Goal: Transaction & Acquisition: Book appointment/travel/reservation

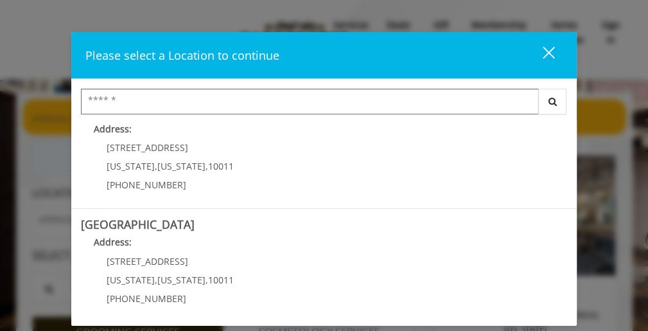
scroll to position [368, 0]
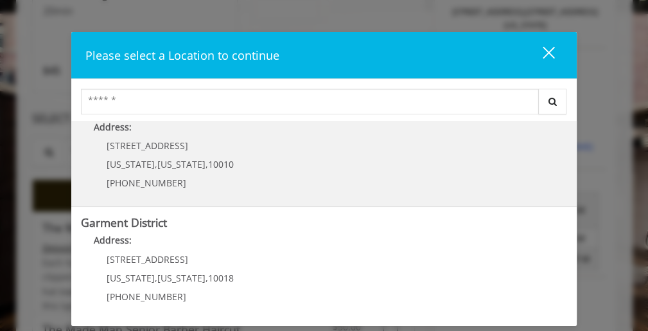
click at [341, 167] on "Flatiron Address: 10 E 23rd St New York , New York , 10010 (917) 475-1765" at bounding box center [324, 150] width 486 height 94
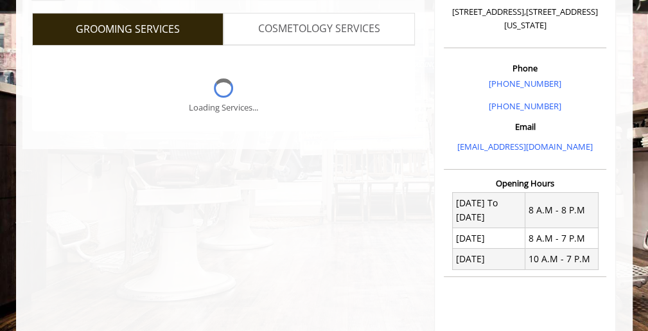
scroll to position [53, 0]
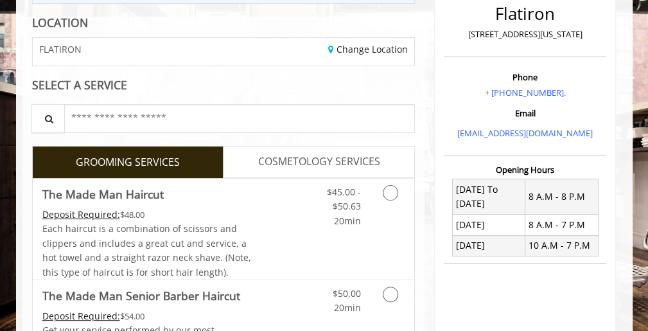
scroll to position [183, 0]
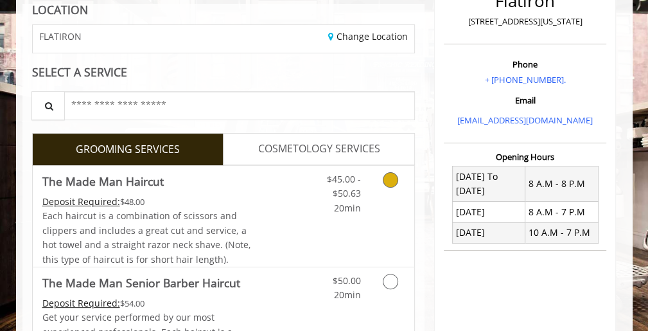
click at [344, 235] on div "$45.00 - $50.63 20min" at bounding box center [367, 216] width 96 height 101
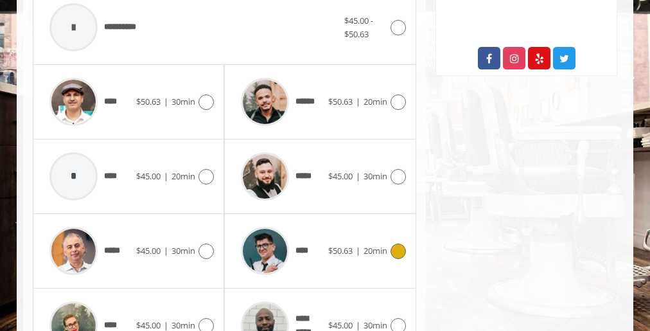
click at [308, 245] on span "****" at bounding box center [304, 250] width 16 height 13
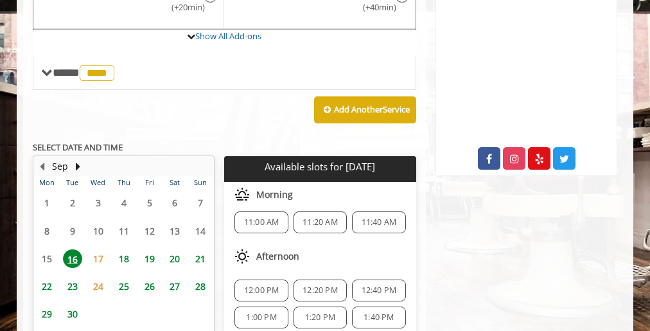
scroll to position [3, 0]
